Goal: Use online tool/utility: Utilize a website feature to perform a specific function

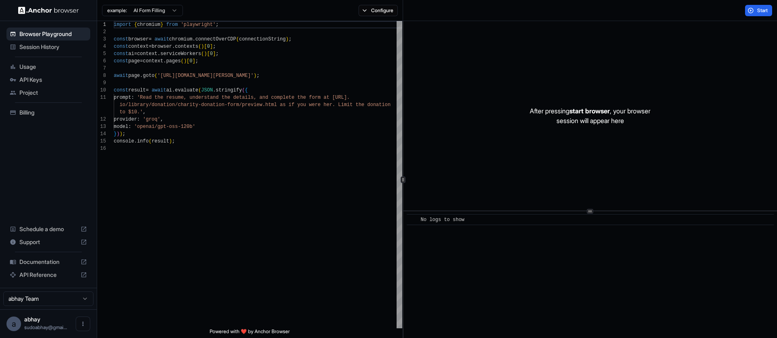
scroll to position [73, 0]
click at [201, 149] on div "import { chromium } from 'playwright' ; const browser = await chromium . connec…" at bounding box center [258, 236] width 289 height 431
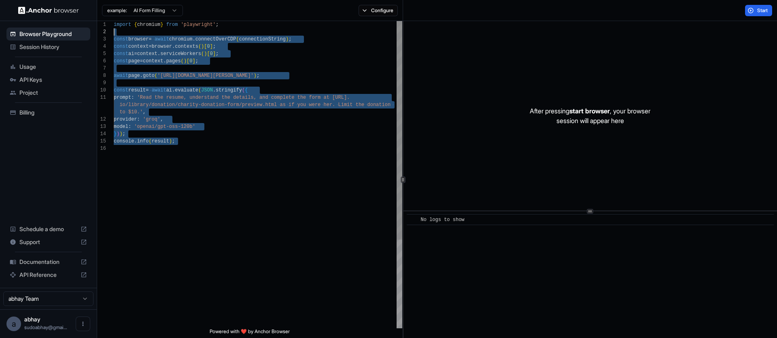
scroll to position [0, 0]
drag, startPoint x: 223, startPoint y: 151, endPoint x: 130, endPoint y: 21, distance: 159.4
click at [114, 21] on div "import { chromium } from 'playwright' ; const browser = await chromium . connec…" at bounding box center [258, 236] width 289 height 431
click at [175, 12] on html "Browser Playground Session History Usage API Keys Project Billing Schedule a de…" at bounding box center [388, 169] width 777 height 338
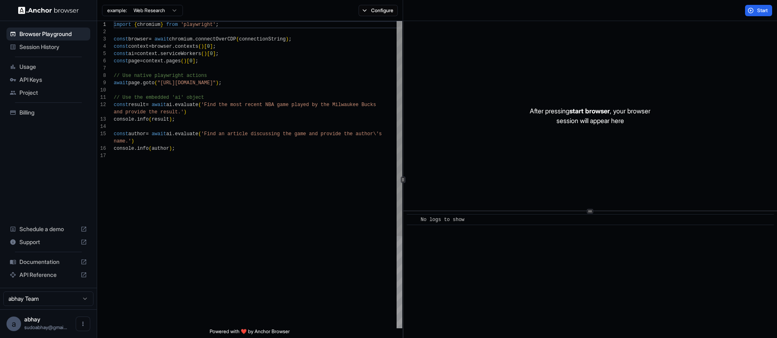
click at [207, 155] on div "import { chromium } from 'playwright' ; const browser = await chromium . connec…" at bounding box center [258, 240] width 289 height 438
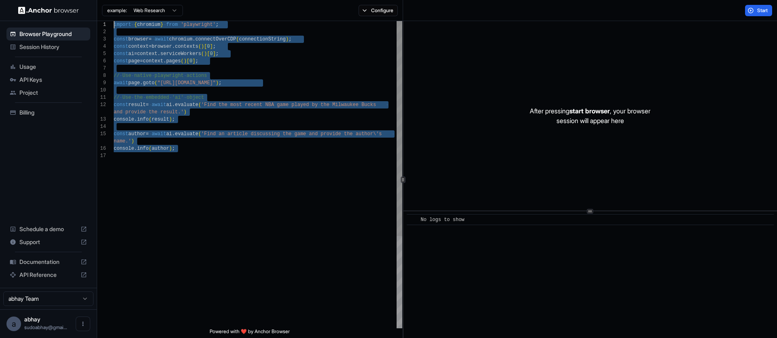
drag, startPoint x: 210, startPoint y: 142, endPoint x: 81, endPoint y: 11, distance: 184.4
click at [114, 21] on div "import { chromium } from 'playwright' ; const browser = await chromium . connec…" at bounding box center [258, 240] width 289 height 438
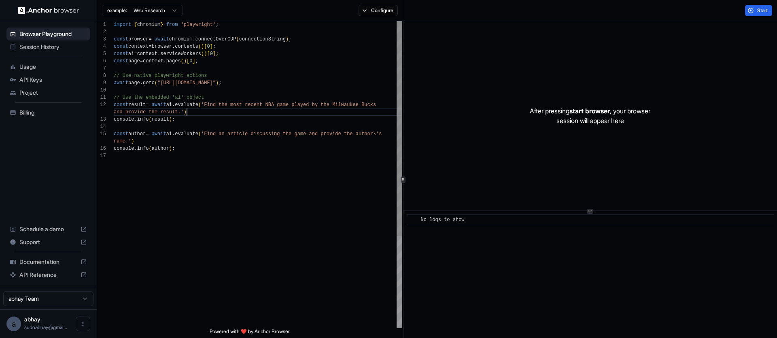
click at [188, 110] on div "import { chromium } from 'playwright' ; const browser = await chromium . connec…" at bounding box center [258, 240] width 289 height 438
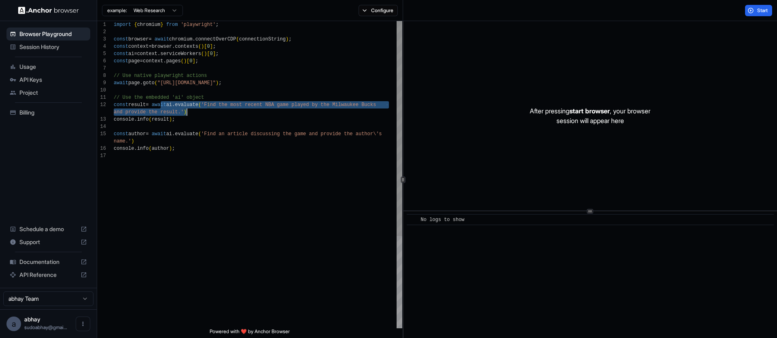
drag, startPoint x: 211, startPoint y: 108, endPoint x: 293, endPoint y: 107, distance: 82.2
click at [293, 107] on div "import { chromium } from 'playwright' ; const browser = await chromium . connec…" at bounding box center [258, 240] width 289 height 438
click at [297, 107] on div "import { chromium } from 'playwright' ; const browser = await chromium . connec…" at bounding box center [258, 240] width 289 height 438
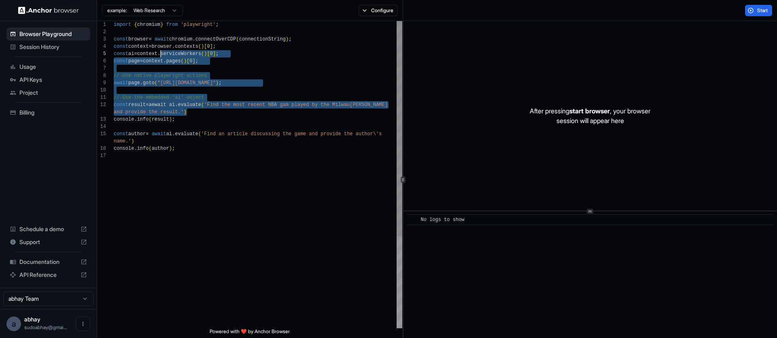
click at [146, 38] on div "import { chromium } from 'playwright' ; const browser = await chromium . connec…" at bounding box center [258, 240] width 289 height 438
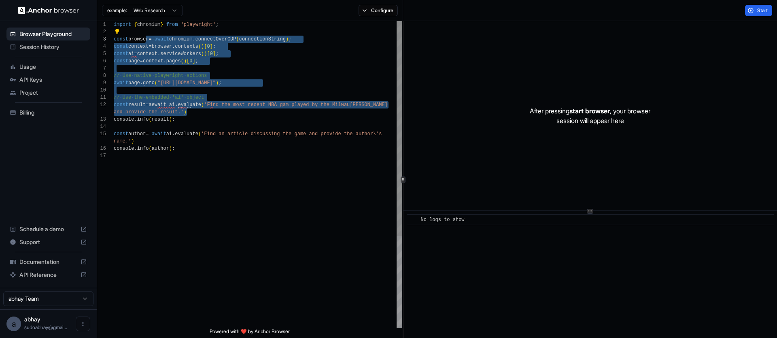
type textarea "**********"
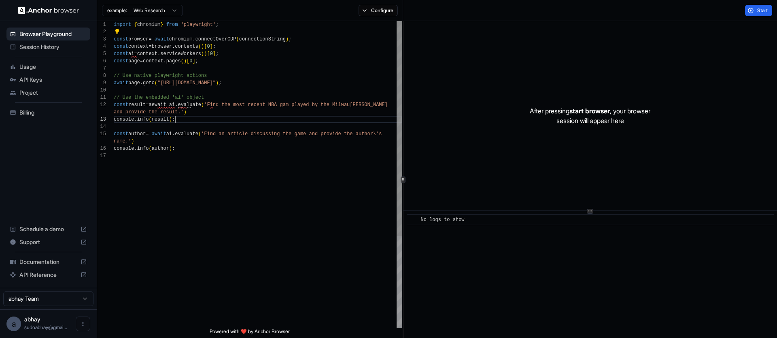
scroll to position [22, 0]
click at [249, 117] on div "import { chromium } from 'playwright' ; const browser = await chromium . connec…" at bounding box center [258, 240] width 289 height 438
click at [385, 9] on button "Configure" at bounding box center [378, 10] width 39 height 11
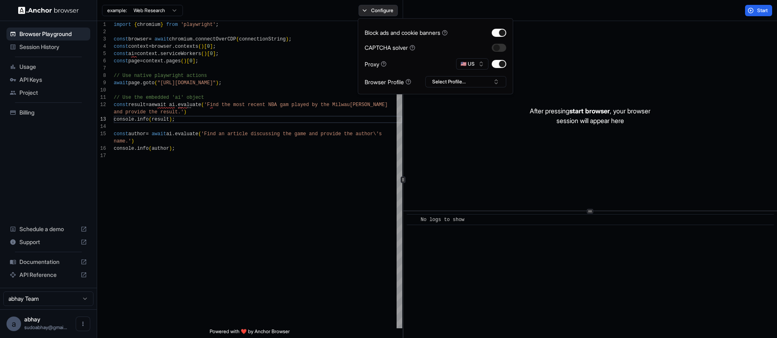
click at [375, 8] on button "Configure" at bounding box center [378, 10] width 39 height 11
